Goal: Task Accomplishment & Management: Use online tool/utility

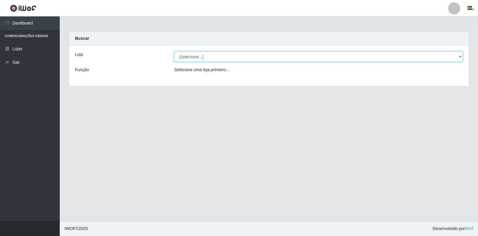
drag, startPoint x: 459, startPoint y: 59, endPoint x: 444, endPoint y: 59, distance: 14.6
click at [459, 59] on select "[Selecione...] Extrabom - Loja 18 Goiabeiras" at bounding box center [318, 56] width 289 height 10
select select "501"
click at [174, 51] on select "[Selecione...] Extrabom - Loja 18 Goiabeiras" at bounding box center [318, 56] width 289 height 10
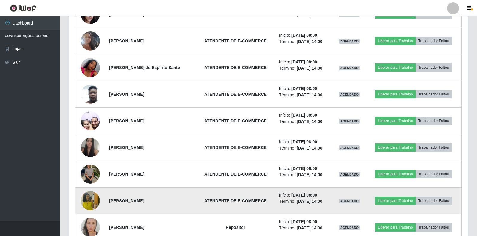
scroll to position [321, 0]
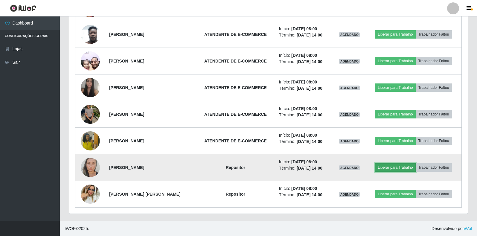
click at [386, 166] on button "Liberar para Trabalho" at bounding box center [395, 167] width 40 height 8
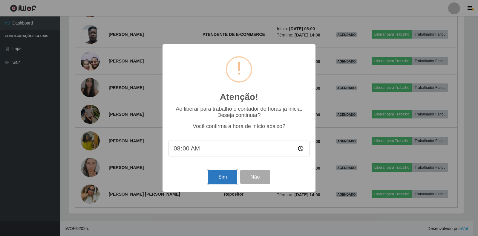
click at [225, 179] on button "Sim" at bounding box center [222, 177] width 29 height 14
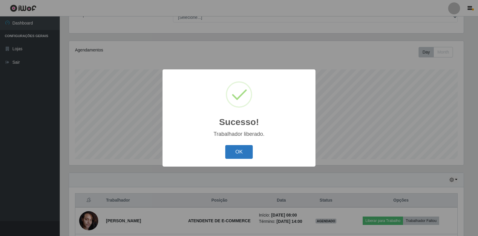
click at [239, 149] on button "OK" at bounding box center [239, 152] width 28 height 14
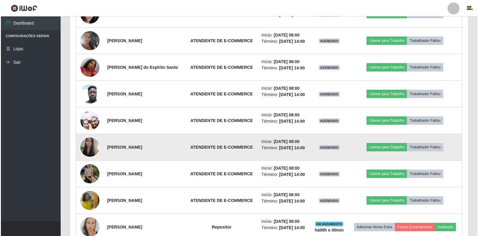
scroll to position [261, 0]
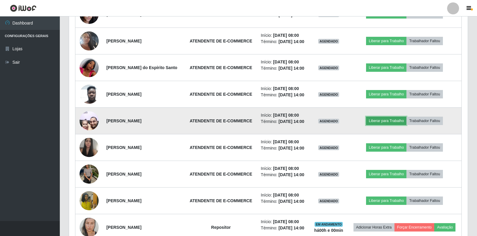
click at [393, 119] on button "Liberar para Trabalho" at bounding box center [386, 121] width 40 height 8
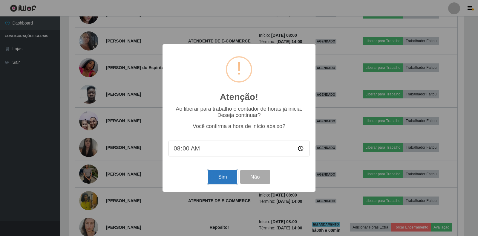
click at [223, 178] on button "Sim" at bounding box center [222, 177] width 29 height 14
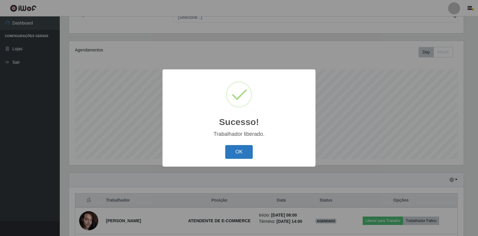
click at [246, 152] on button "OK" at bounding box center [239, 152] width 28 height 14
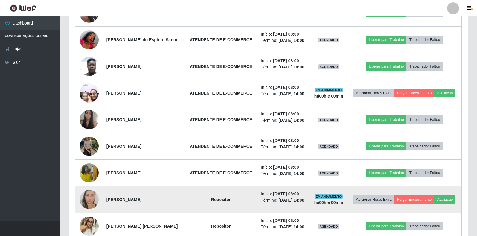
scroll to position [321, 0]
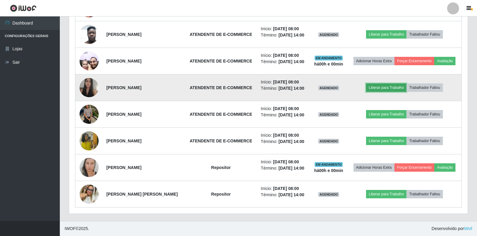
click at [399, 88] on button "Liberar para Trabalho" at bounding box center [386, 87] width 40 height 8
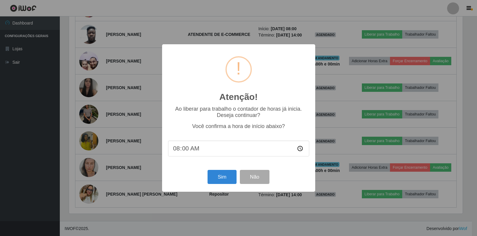
scroll to position [124, 395]
click at [210, 180] on button "Sim" at bounding box center [222, 177] width 29 height 14
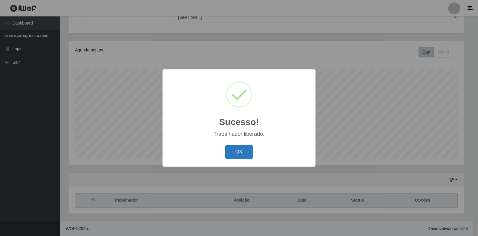
click at [242, 155] on button "OK" at bounding box center [239, 152] width 28 height 14
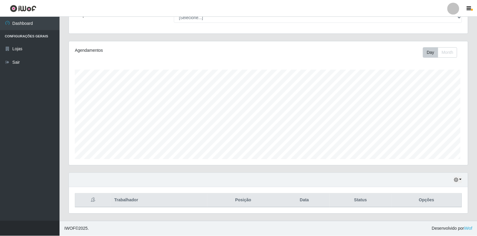
scroll to position [0, 0]
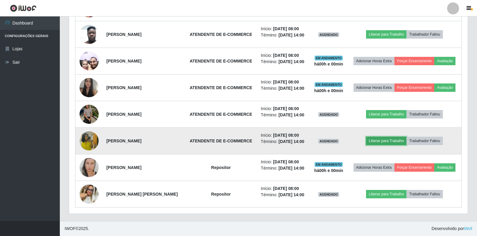
click at [377, 140] on button "Liberar para Trabalho" at bounding box center [386, 141] width 40 height 8
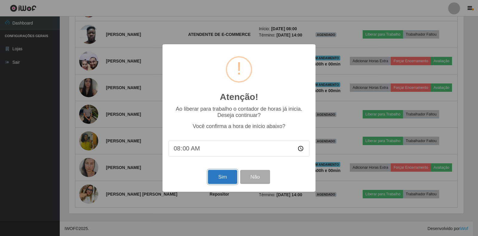
click at [225, 178] on button "Sim" at bounding box center [222, 177] width 29 height 14
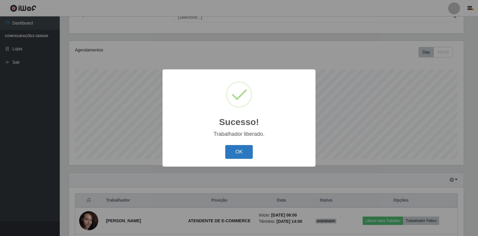
click at [243, 155] on button "OK" at bounding box center [239, 152] width 28 height 14
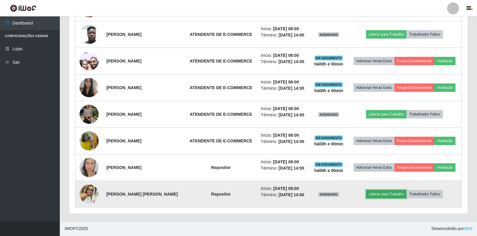
click at [387, 195] on button "Liberar para Trabalho" at bounding box center [386, 194] width 40 height 8
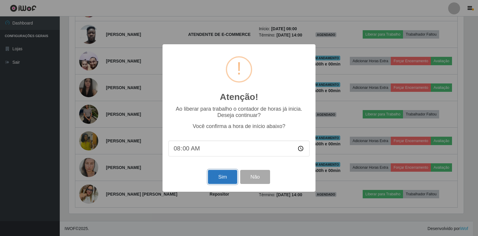
click at [215, 178] on button "Sim" at bounding box center [222, 177] width 29 height 14
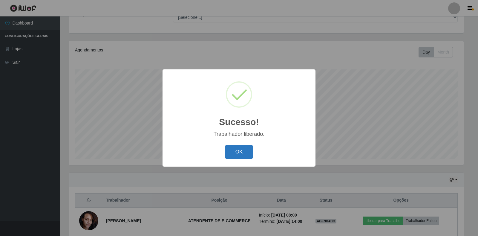
click at [243, 152] on button "OK" at bounding box center [239, 152] width 28 height 14
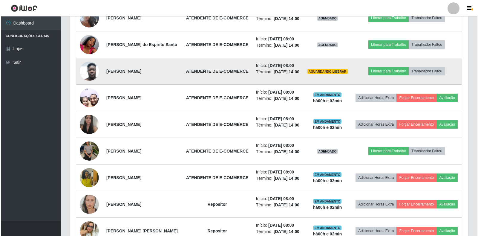
scroll to position [291, 0]
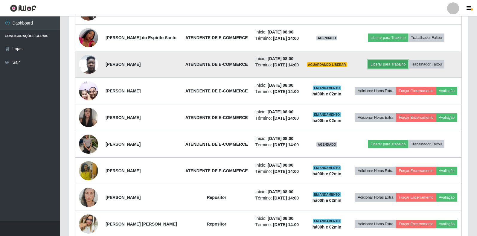
click at [393, 64] on button "Liberar para Trabalho" at bounding box center [388, 64] width 40 height 8
click at [389, 64] on button "Liberar para Trabalho" at bounding box center [388, 64] width 40 height 8
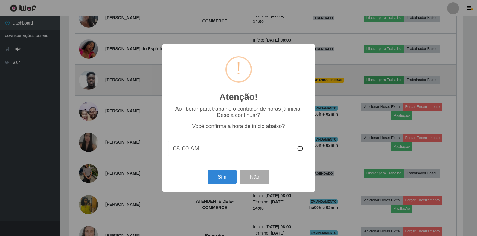
scroll to position [124, 395]
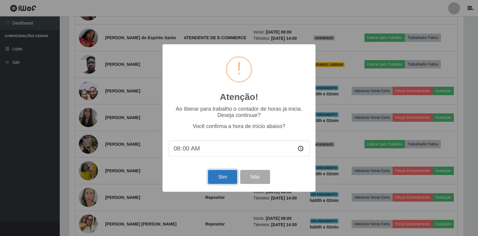
click at [227, 175] on button "Sim" at bounding box center [222, 177] width 29 height 14
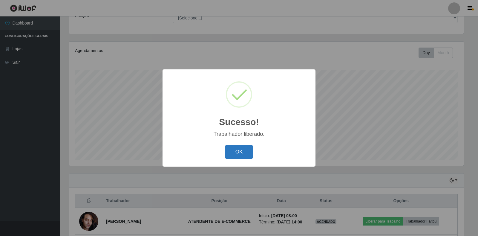
click at [233, 150] on button "OK" at bounding box center [239, 152] width 28 height 14
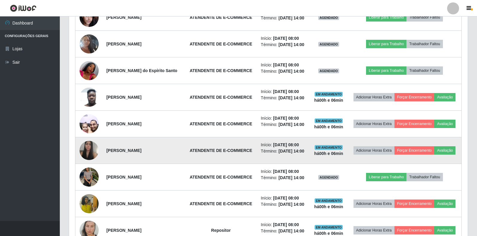
scroll to position [261, 0]
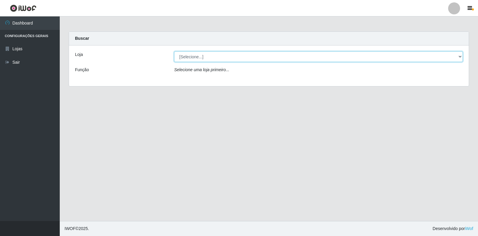
click at [451, 59] on select "[Selecione...] Extrabom - Loja 18 Goiabeiras" at bounding box center [318, 56] width 289 height 10
select select "501"
click at [174, 51] on select "[Selecione...] Extrabom - Loja 18 Goiabeiras" at bounding box center [318, 56] width 289 height 10
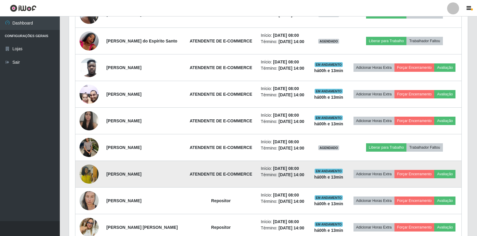
scroll to position [291, 0]
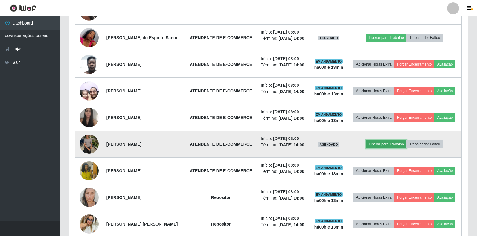
click at [395, 144] on button "Liberar para Trabalho" at bounding box center [386, 144] width 40 height 8
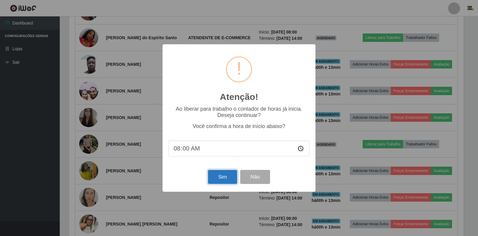
click at [223, 181] on button "Sim" at bounding box center [222, 177] width 29 height 14
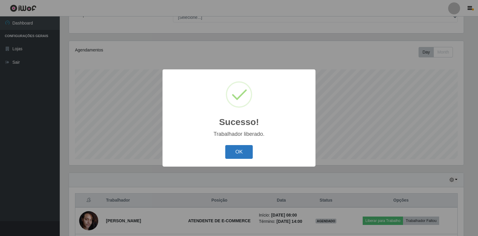
click at [236, 153] on button "OK" at bounding box center [239, 152] width 28 height 14
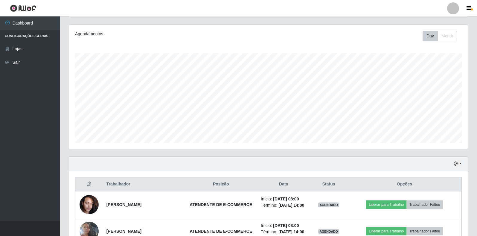
scroll to position [204, 0]
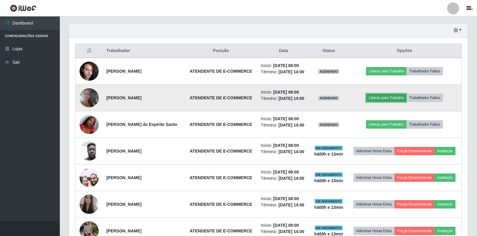
click at [374, 100] on button "Liberar para Trabalho" at bounding box center [386, 98] width 40 height 8
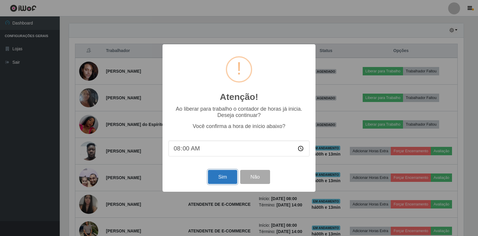
click at [230, 174] on button "Sim" at bounding box center [222, 177] width 29 height 14
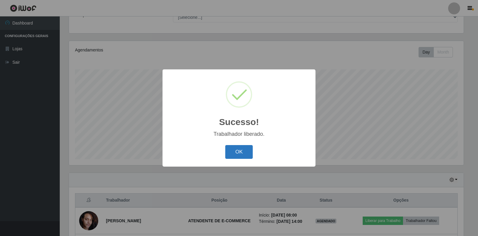
click at [243, 153] on button "OK" at bounding box center [239, 152] width 28 height 14
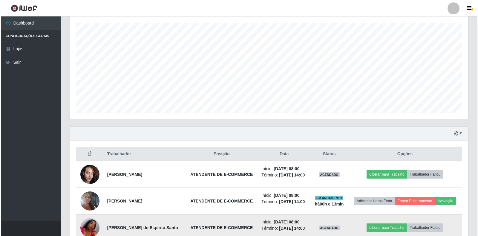
scroll to position [204, 0]
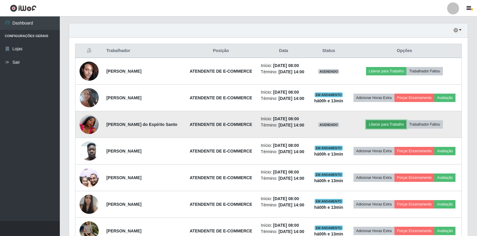
click at [381, 126] on button "Liberar para Trabalho" at bounding box center [386, 124] width 40 height 8
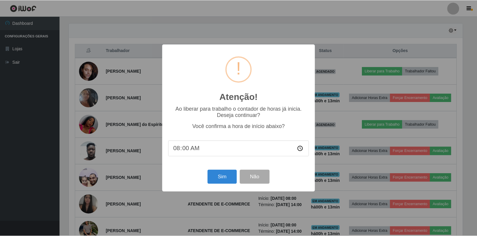
scroll to position [124, 395]
click at [221, 179] on button "Sim" at bounding box center [222, 177] width 29 height 14
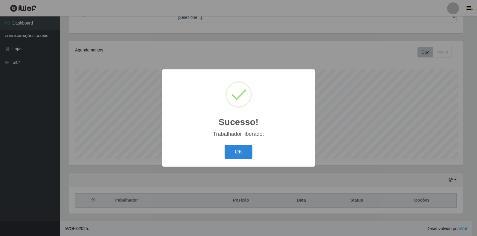
scroll to position [0, 0]
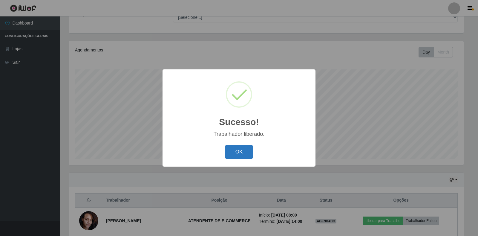
click at [243, 149] on button "OK" at bounding box center [239, 152] width 28 height 14
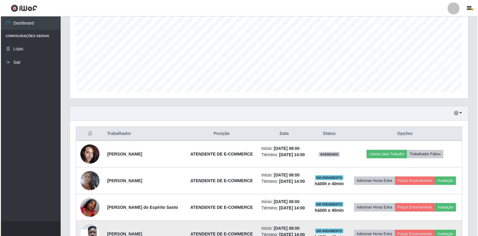
scroll to position [204, 0]
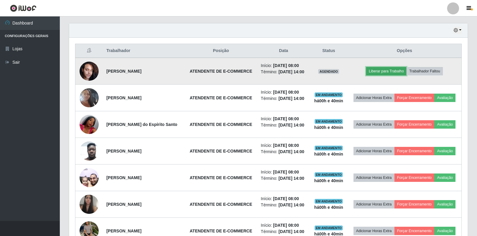
click at [379, 68] on button "Liberar para Trabalho" at bounding box center [386, 71] width 40 height 8
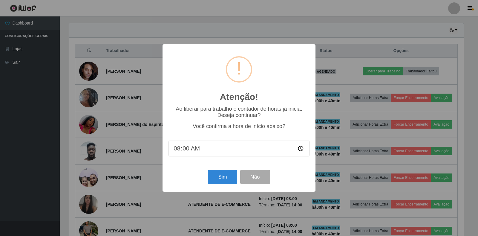
scroll to position [124, 395]
click at [187, 148] on input "08:00" at bounding box center [239, 148] width 141 height 16
type input "08:40"
click at [223, 176] on button "Sim" at bounding box center [222, 177] width 29 height 14
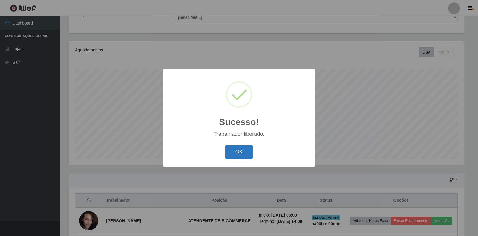
click at [246, 147] on button "OK" at bounding box center [239, 152] width 28 height 14
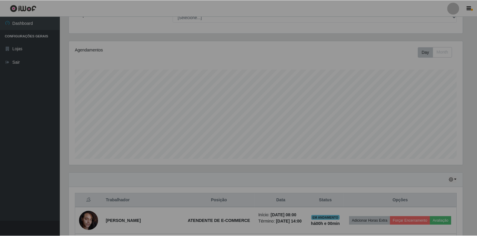
scroll to position [124, 398]
